Goal: Transaction & Acquisition: Subscribe to service/newsletter

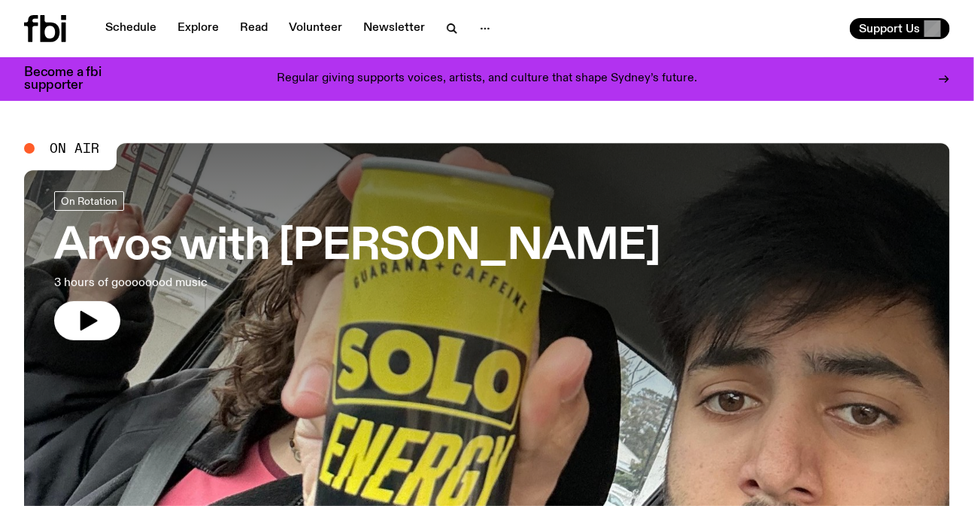
click at [368, 72] on p "Regular giving supports voices, artists, and culture that shape Sydney’s future." at bounding box center [487, 79] width 421 height 14
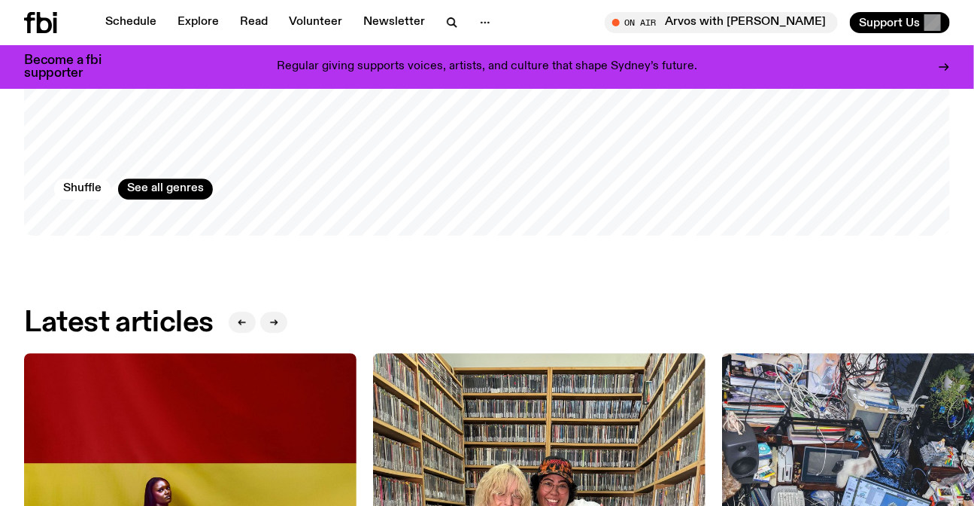
scroll to position [1631, 0]
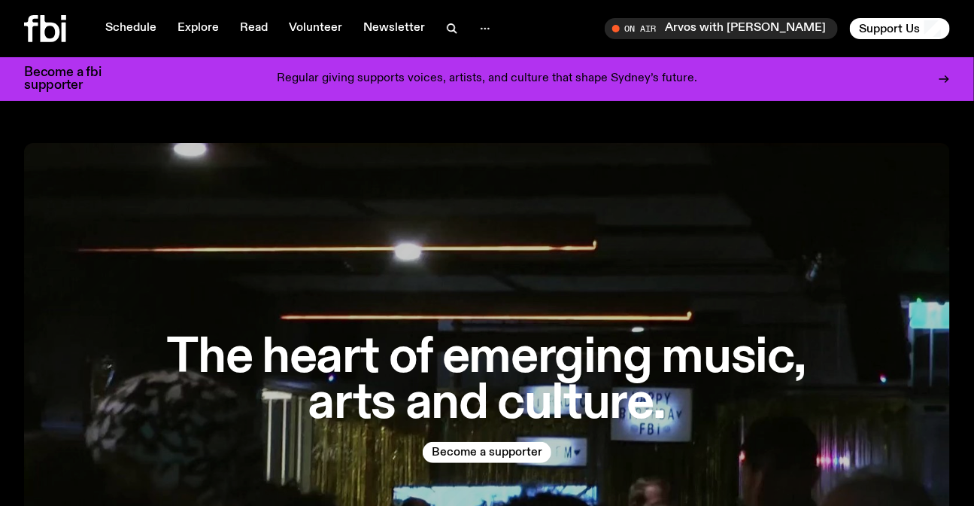
click at [8, 39] on div "Schedule Explore Read Volunteer Newsletter On Air Arvos with [PERSON_NAME] Tune…" at bounding box center [487, 28] width 974 height 57
click at [22, 37] on div "Schedule Explore Read Volunteer Newsletter On Air Arvos with Mateo Baskaran Tun…" at bounding box center [487, 28] width 974 height 57
click at [36, 35] on icon at bounding box center [45, 28] width 42 height 27
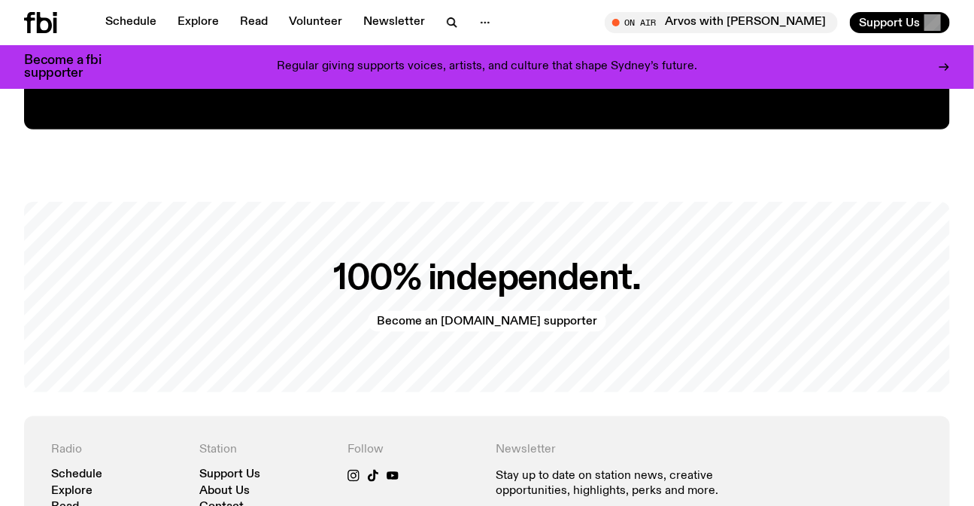
scroll to position [2658, 0]
